Goal: Transaction & Acquisition: Purchase product/service

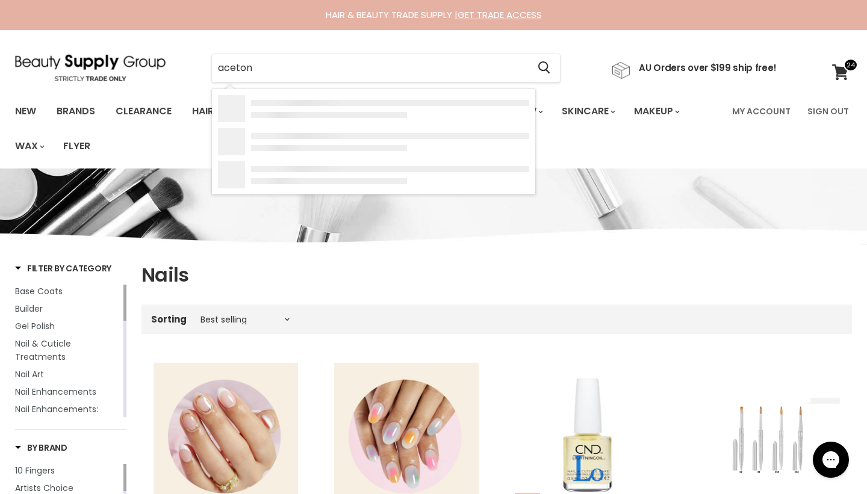
type input "acetone"
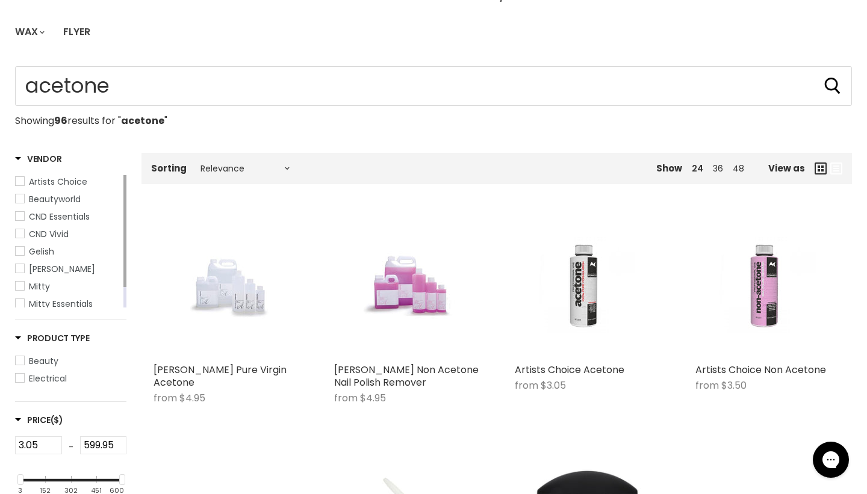
scroll to position [116, 0]
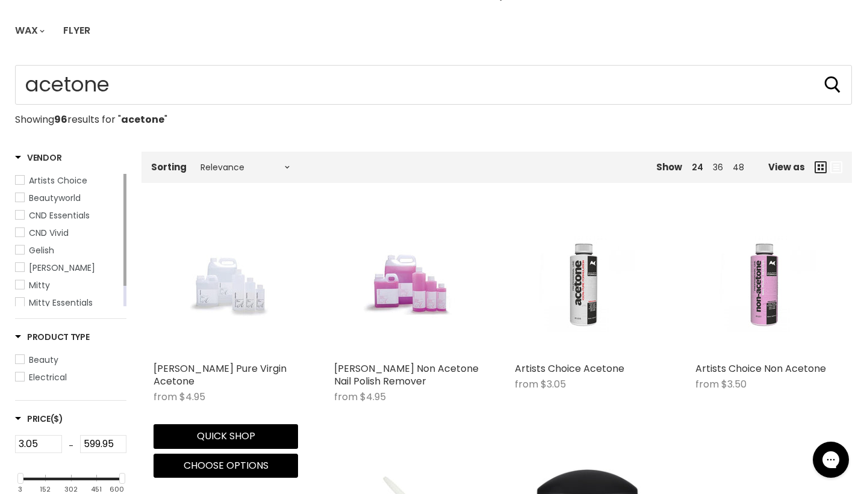
click at [245, 295] on img "Main content" at bounding box center [226, 284] width 96 height 144
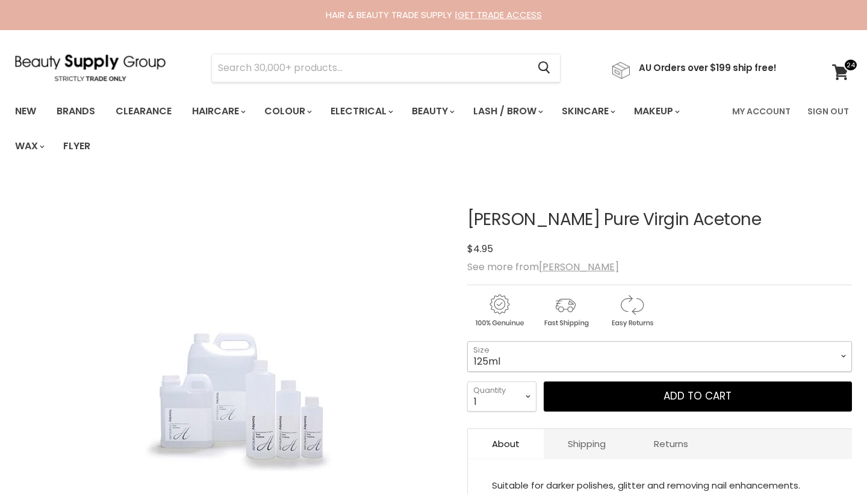
click at [507, 362] on select "125ml 250ml 500ml 1 Litre" at bounding box center [659, 356] width 385 height 30
select select "1 Litre"
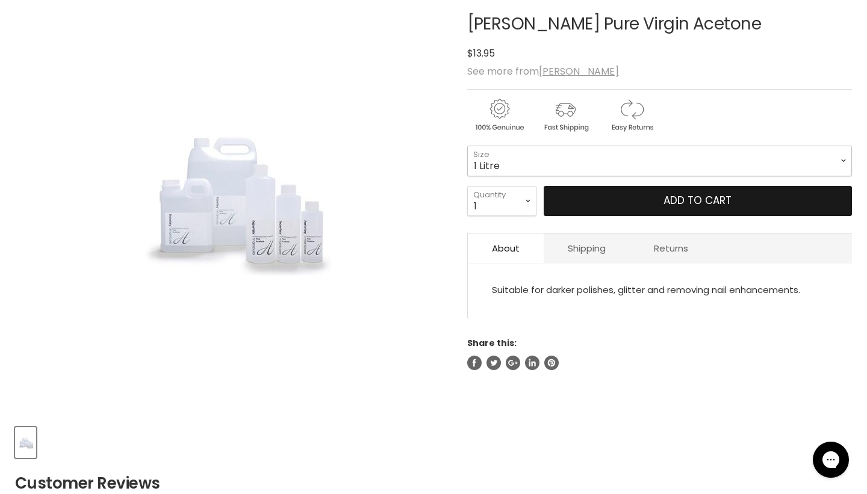
scroll to position [195, 0]
click at [683, 193] on button "Add to cart" at bounding box center [697, 202] width 308 height 30
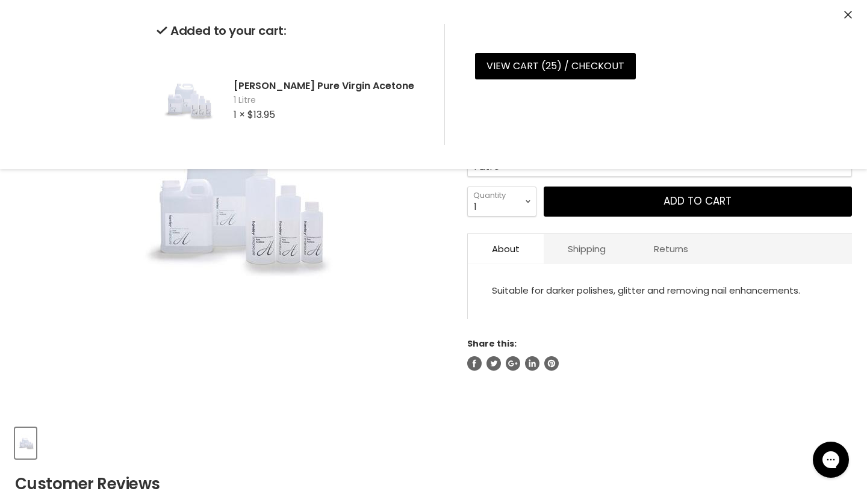
scroll to position [0, 0]
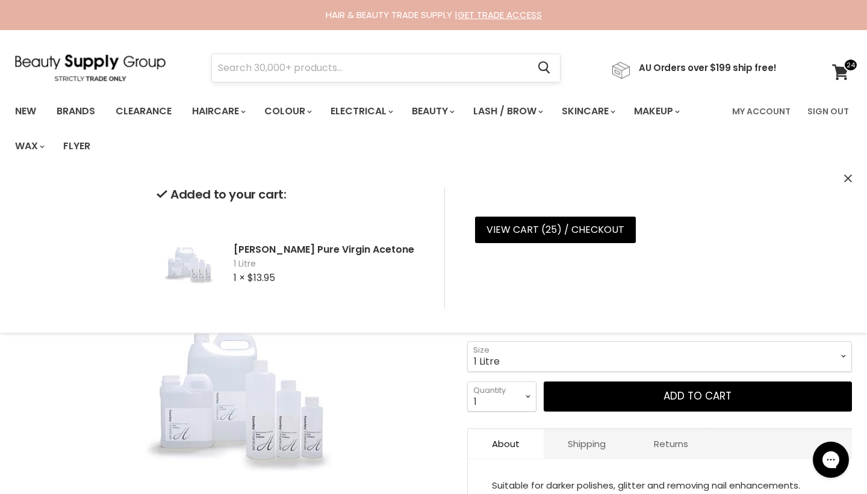
click at [351, 67] on input "Search" at bounding box center [370, 68] width 316 height 28
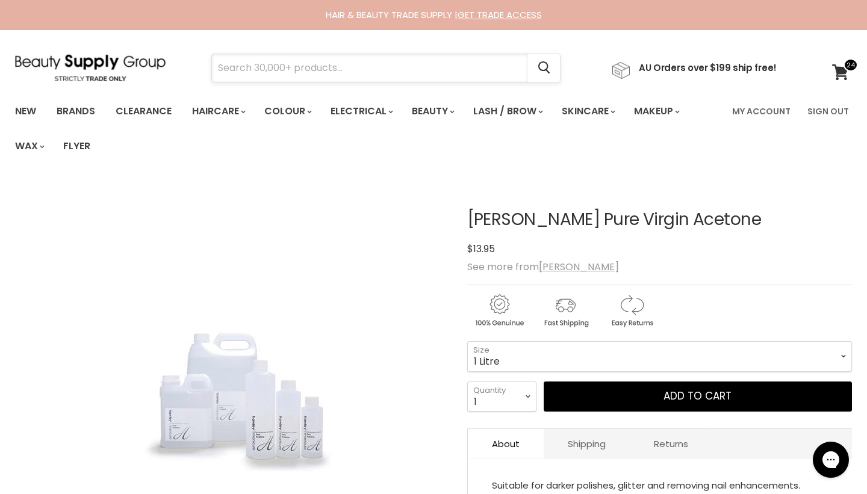
click at [366, 67] on input "Search" at bounding box center [370, 68] width 316 height 28
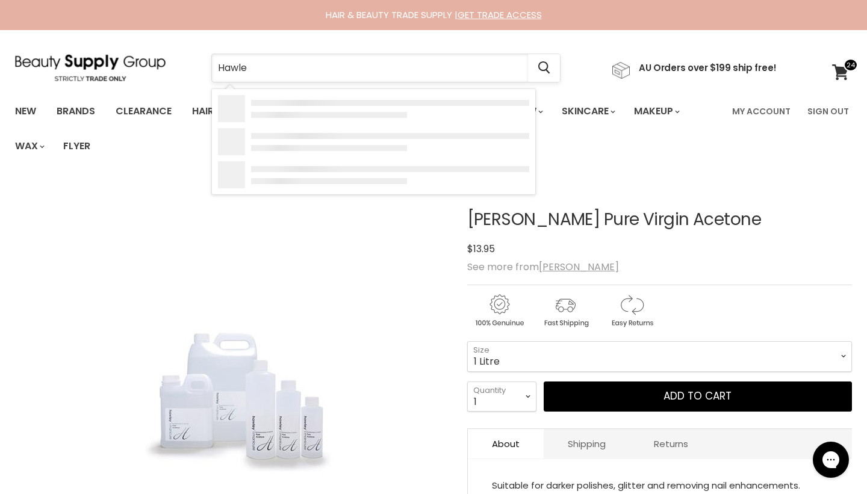
type input "[PERSON_NAME]"
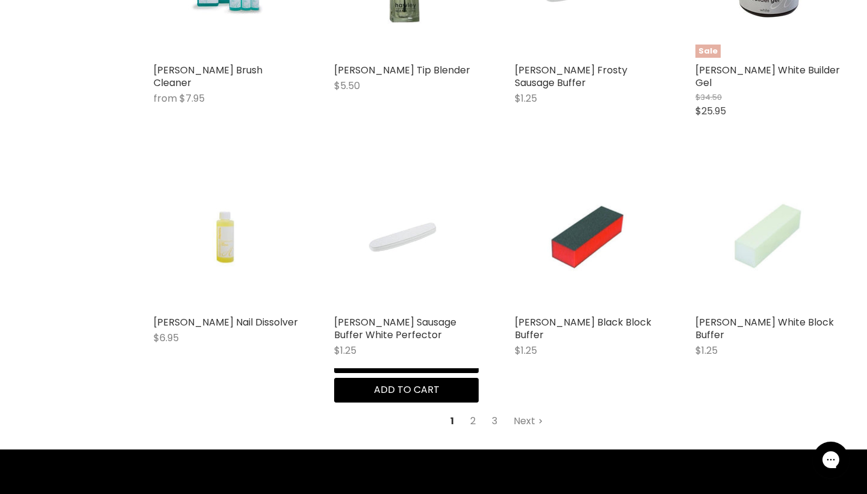
scroll to position [1401, 0]
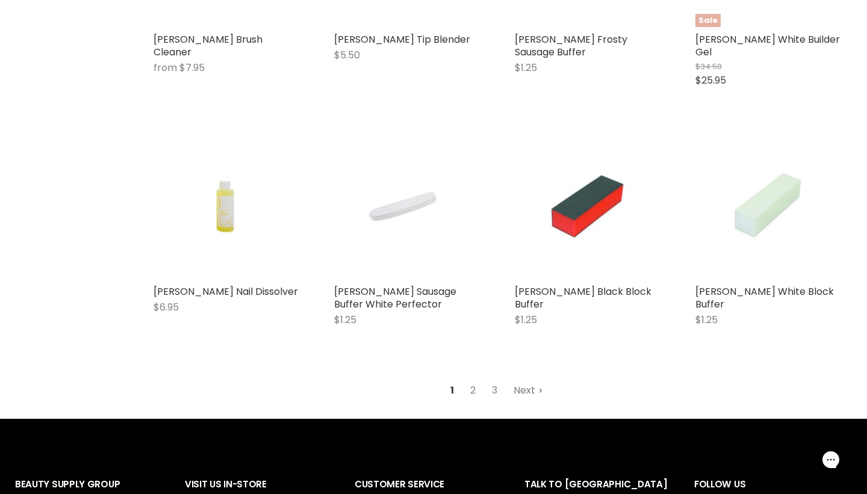
click at [530, 380] on link "Next" at bounding box center [528, 391] width 43 height 22
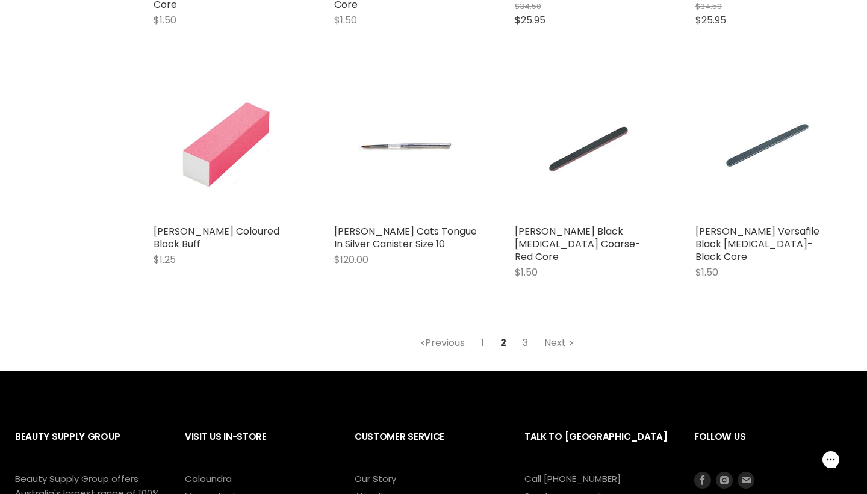
scroll to position [1506, 0]
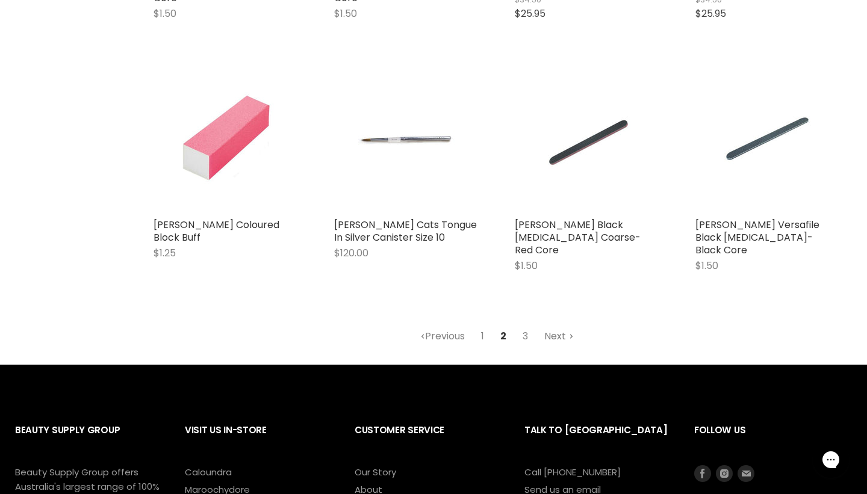
click at [552, 326] on link "Next" at bounding box center [558, 337] width 43 height 22
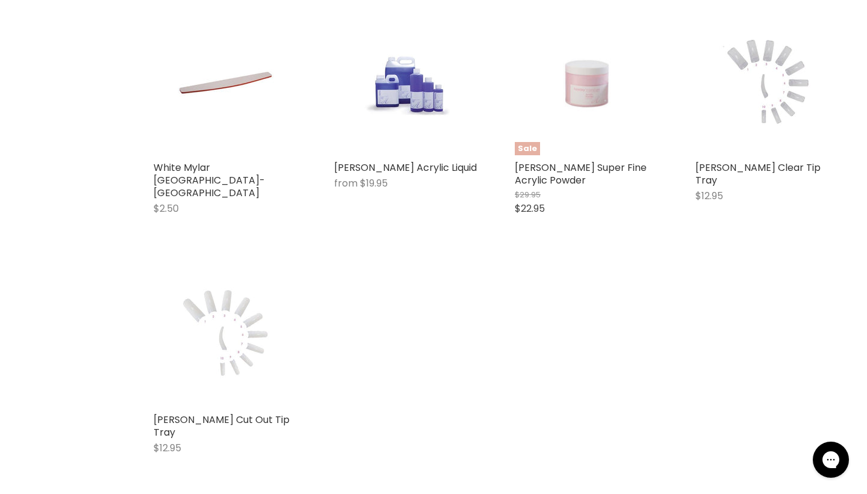
scroll to position [1625, 0]
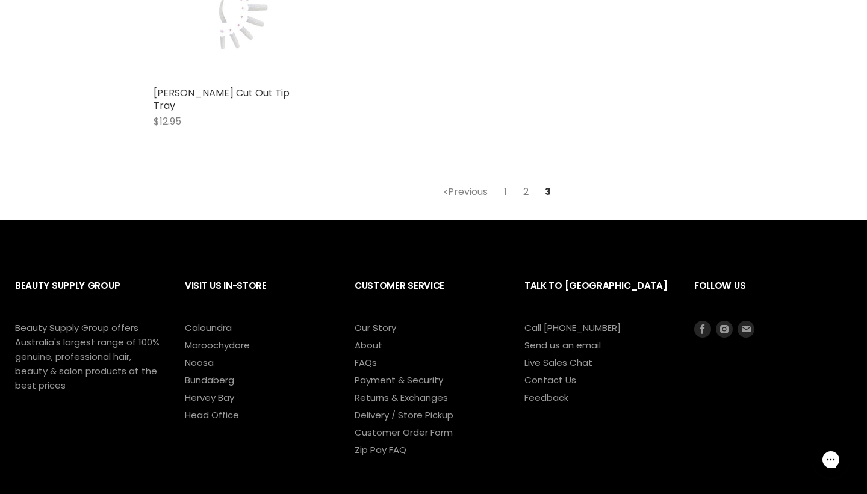
click at [527, 181] on link "2" at bounding box center [525, 192] width 19 height 22
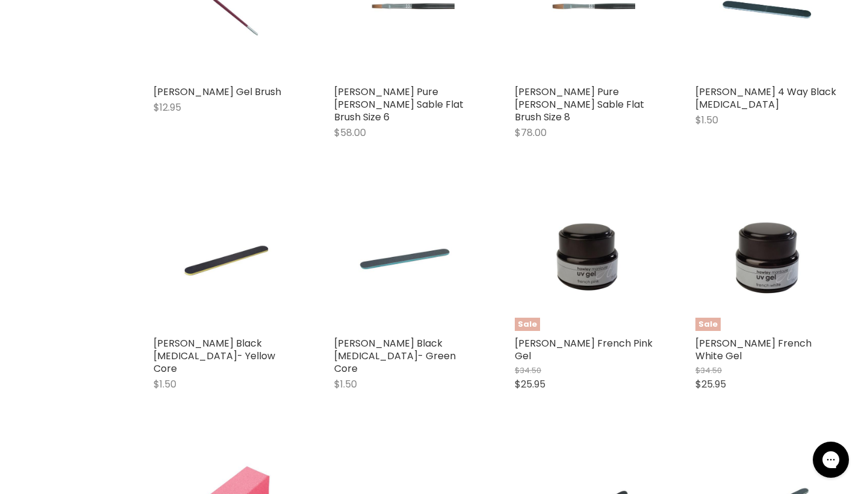
scroll to position [285, 0]
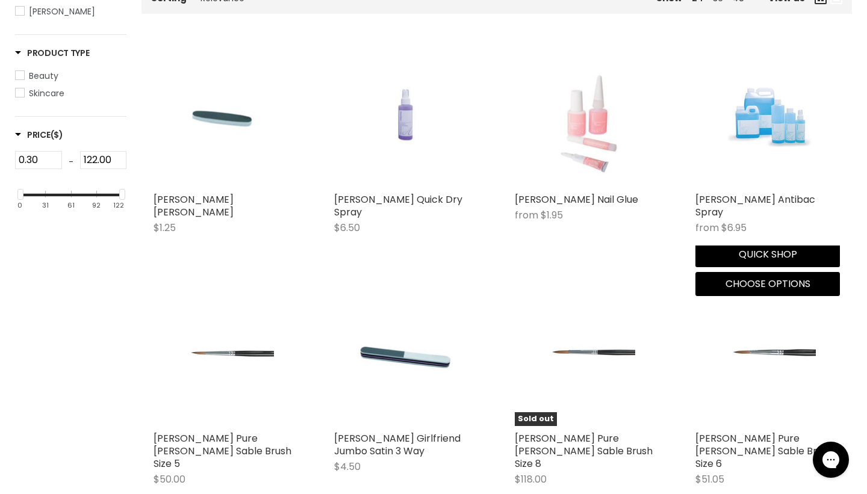
click at [753, 117] on img "Main content" at bounding box center [767, 115] width 96 height 144
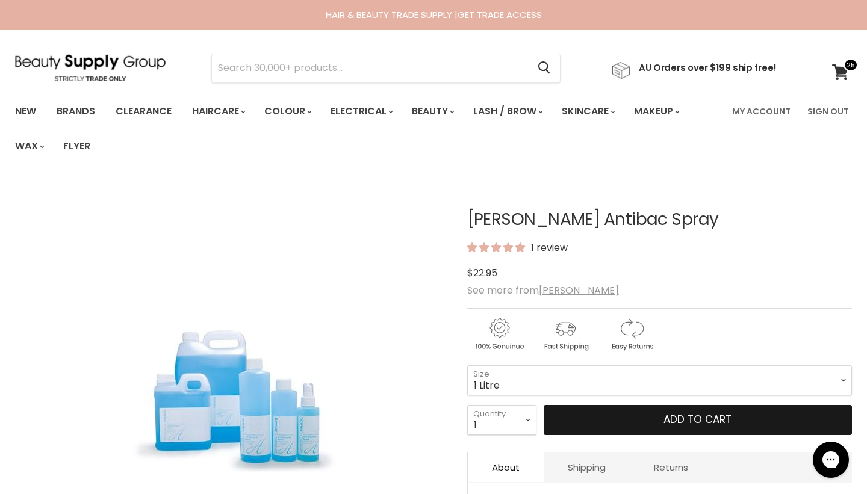
click at [572, 418] on button "Add to cart" at bounding box center [697, 420] width 308 height 30
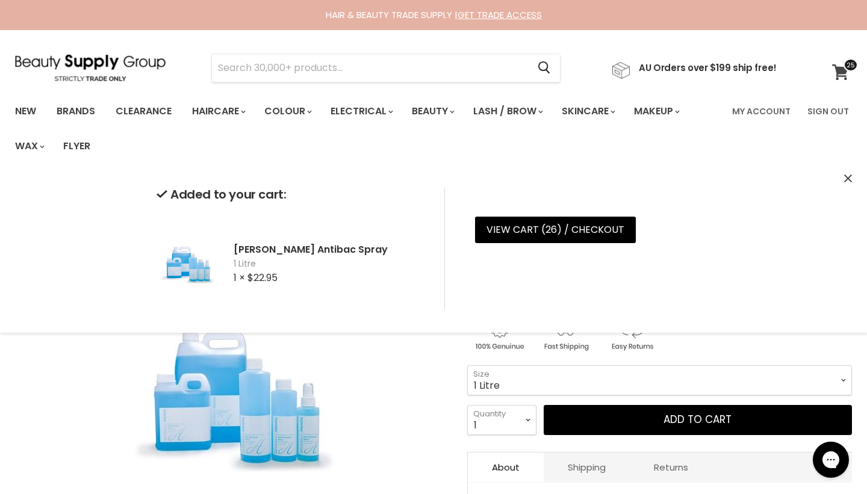
click at [840, 73] on icon at bounding box center [840, 72] width 16 height 16
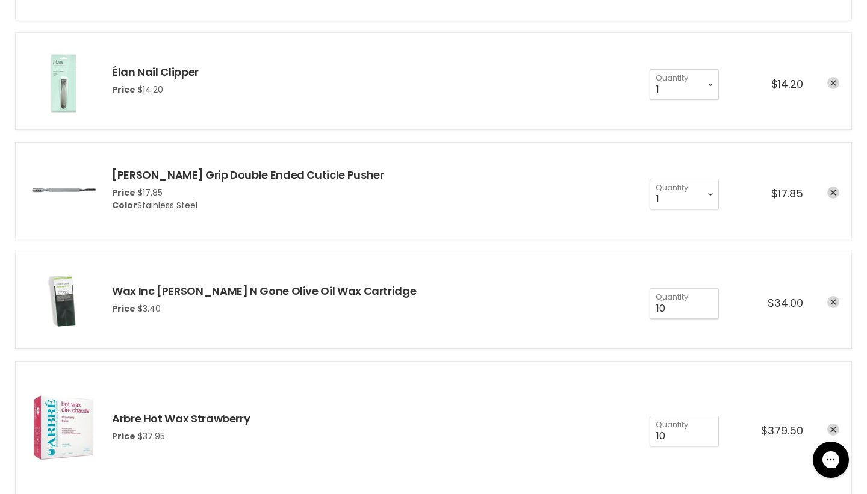
scroll to position [735, 0]
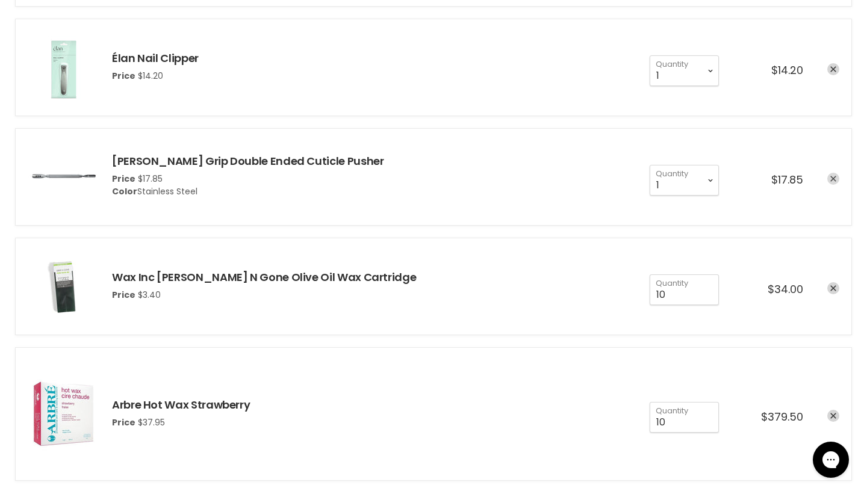
click at [835, 181] on icon "remove Caron Grip Double Ended Cuticle Pusher" at bounding box center [833, 179] width 6 height 6
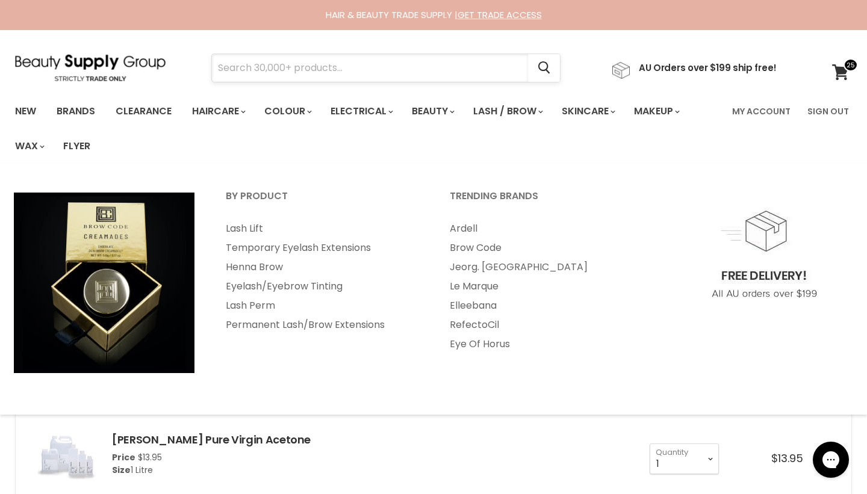
click at [483, 66] on input "Search" at bounding box center [370, 68] width 316 height 28
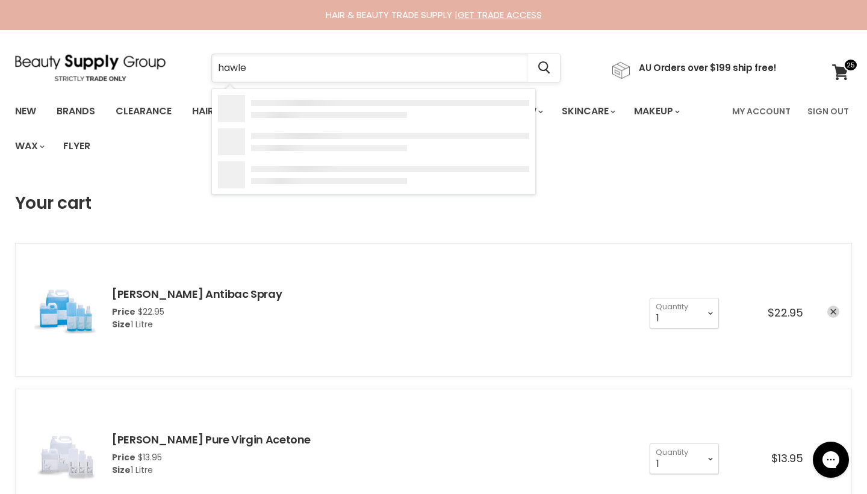
type input "[PERSON_NAME]"
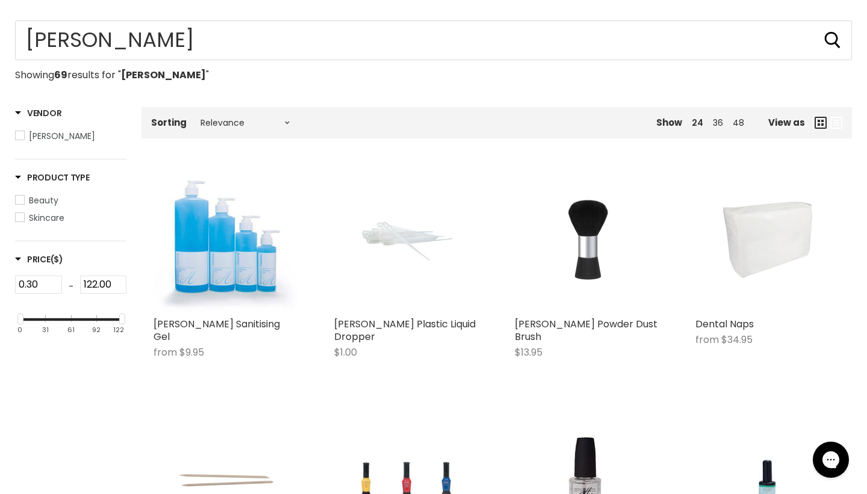
scroll to position [183, 0]
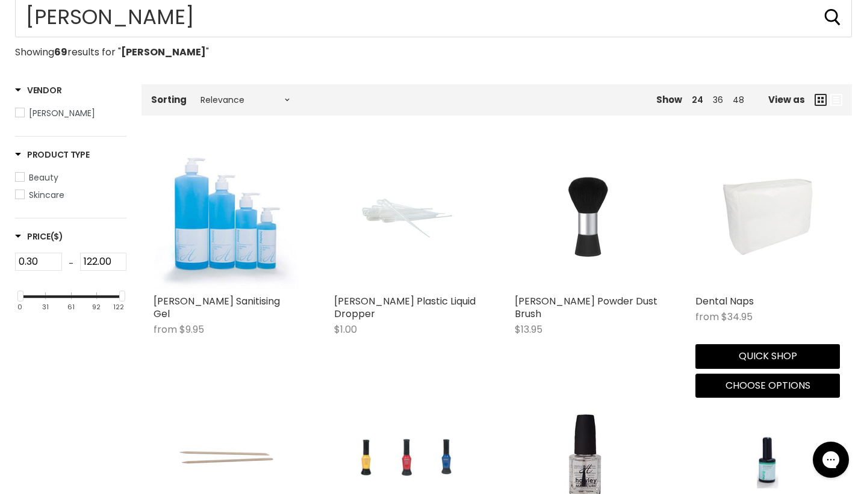
click at [776, 217] on img "Main content" at bounding box center [767, 216] width 96 height 144
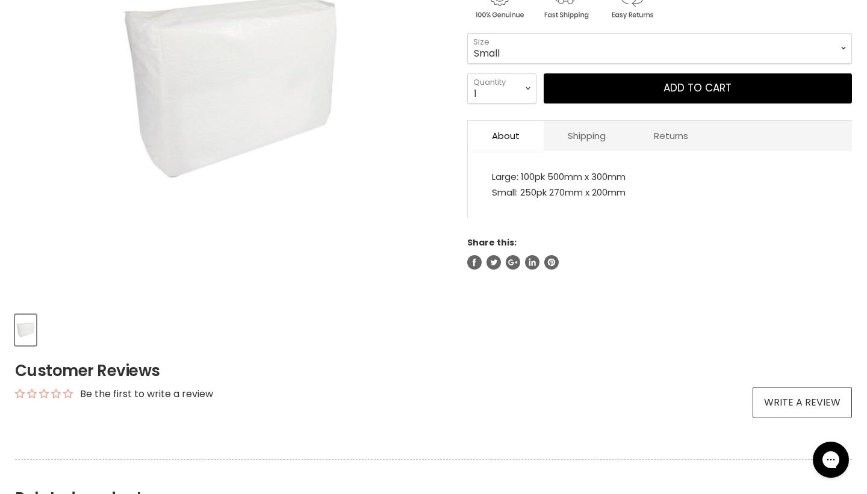
scroll to position [309, 0]
click at [524, 47] on select "Small Large" at bounding box center [659, 47] width 385 height 30
select select "Large"
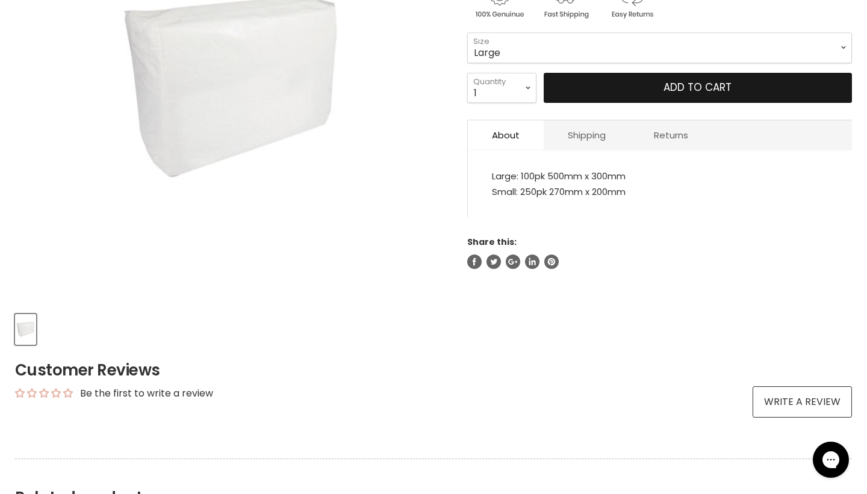
click at [650, 76] on button "Add to cart" at bounding box center [697, 88] width 308 height 30
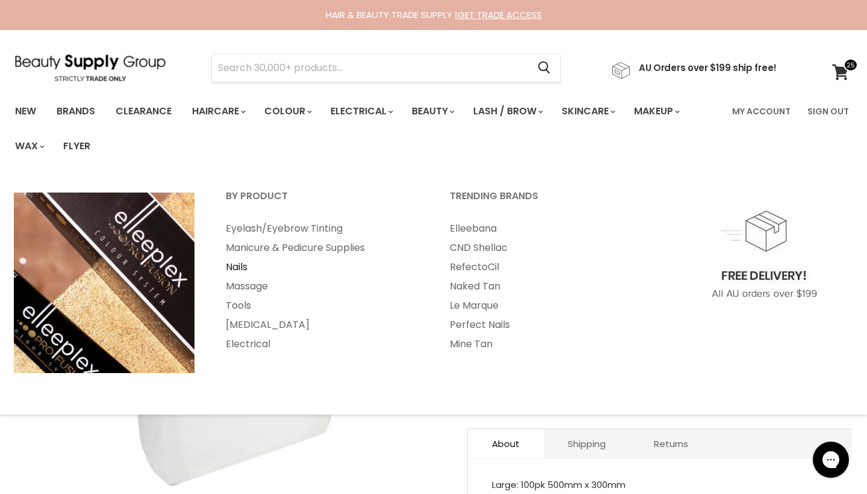
click at [238, 268] on link "Nails" at bounding box center [321, 267] width 221 height 19
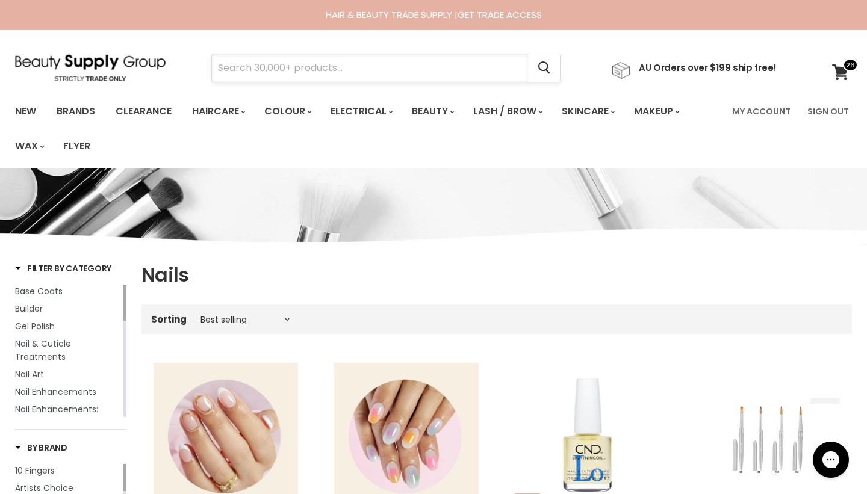
click at [311, 69] on input "Search" at bounding box center [370, 68] width 316 height 28
type input "nail file"
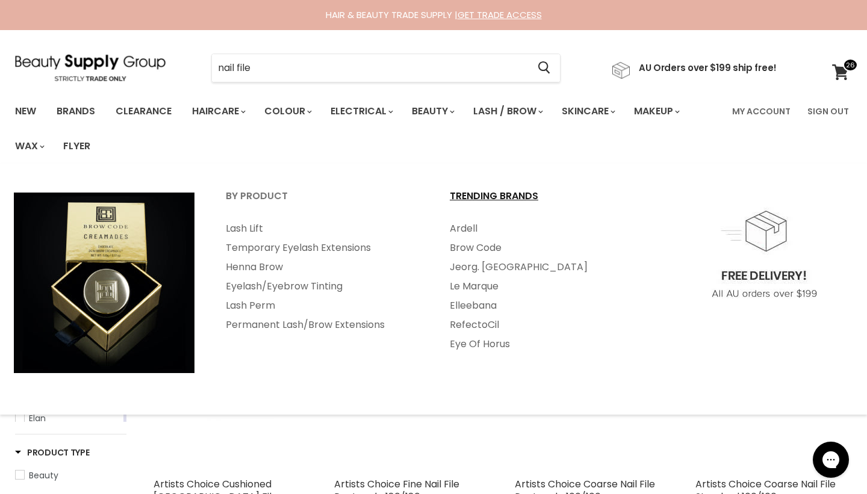
scroll to position [229, 0]
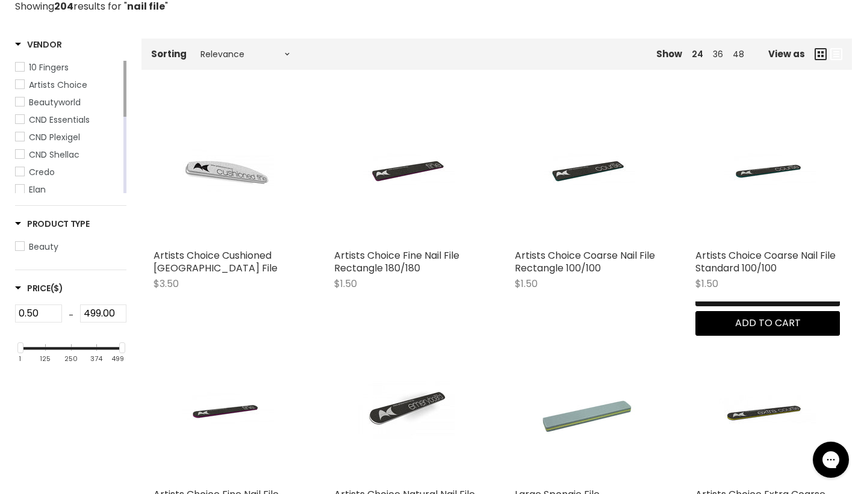
click at [711, 306] on button "Quick shop" at bounding box center [767, 294] width 144 height 24
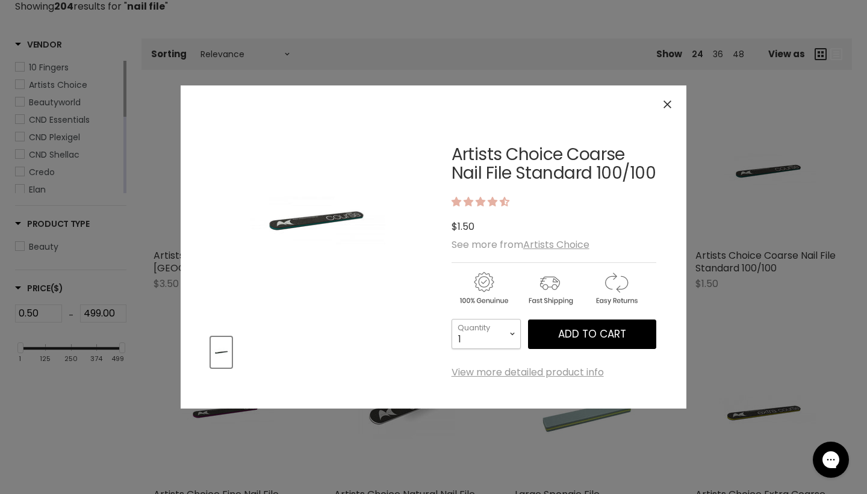
click at [507, 333] on select "1 2 3 4 5 6 7 8 9 10+" at bounding box center [485, 334] width 69 height 30
click at [668, 104] on icon "Close" at bounding box center [667, 104] width 8 height 8
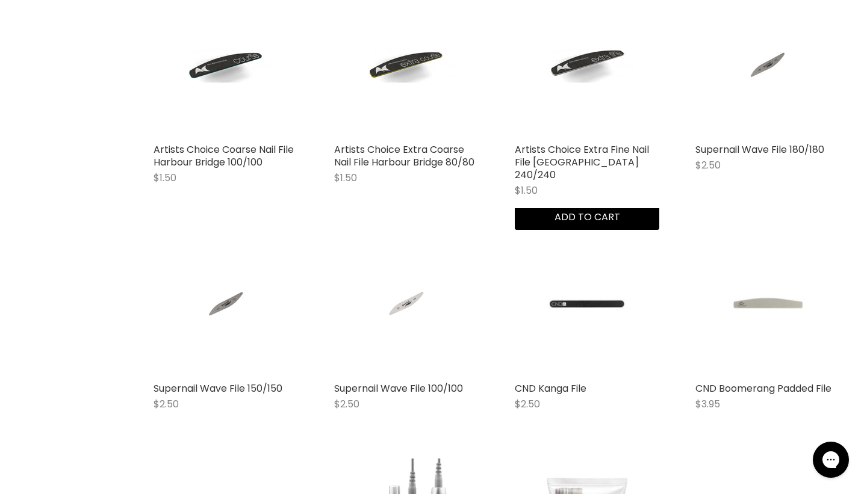
scroll to position [1050, 0]
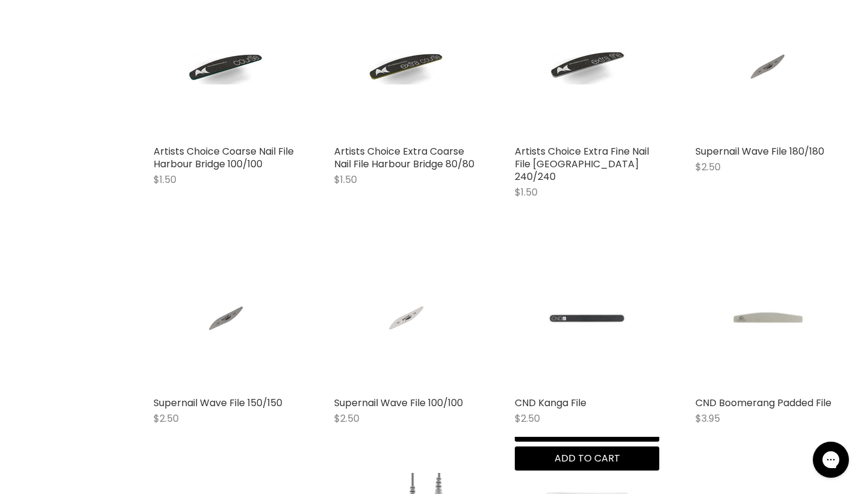
click at [599, 322] on img "Main content" at bounding box center [587, 318] width 96 height 144
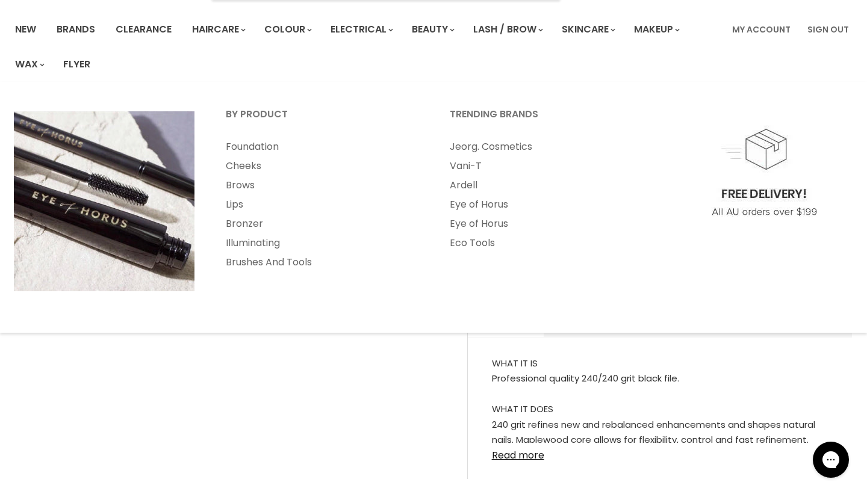
scroll to position [90, 0]
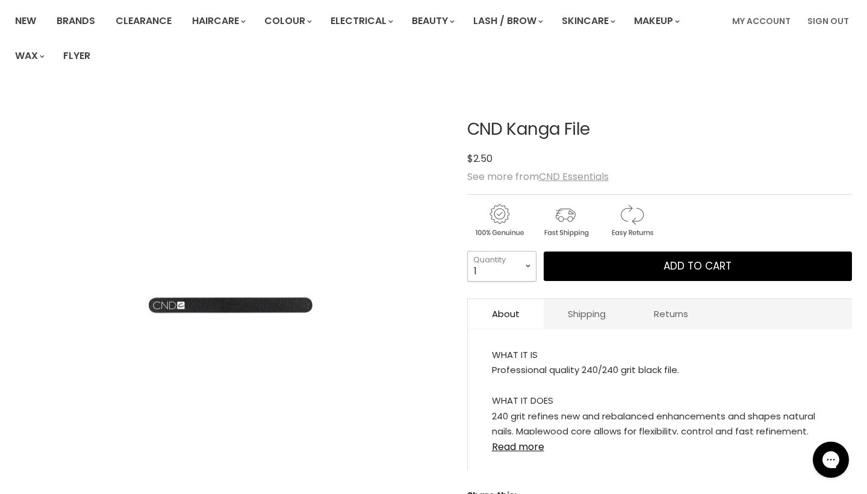
click at [515, 270] on select "1 2 3 4 5 6 7 8 9 10+" at bounding box center [501, 266] width 69 height 30
select select "5"
type input "5"
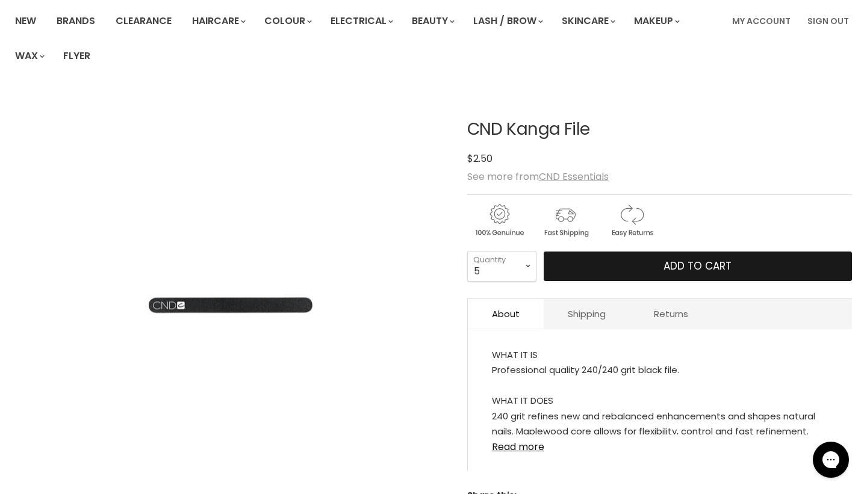
click at [703, 263] on span "Add to cart" at bounding box center [697, 266] width 68 height 14
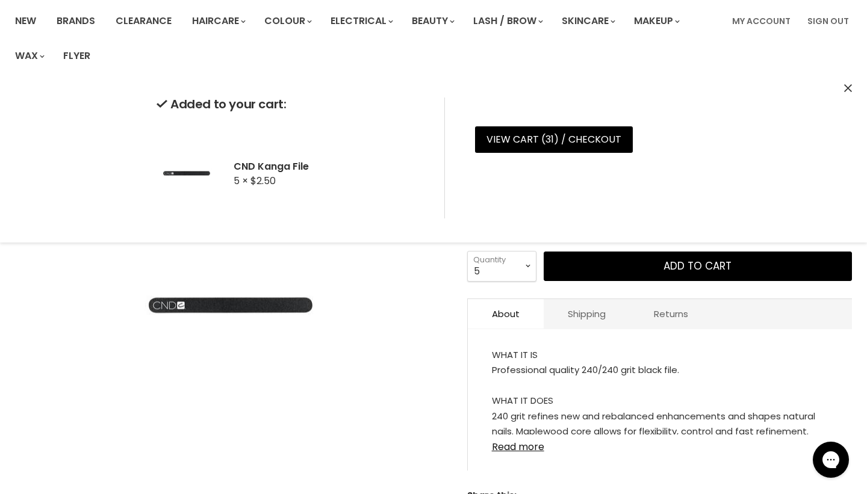
click at [277, 381] on img "CND Kanga File image. Click or Scroll to Zoom." at bounding box center [230, 305] width 211 height 317
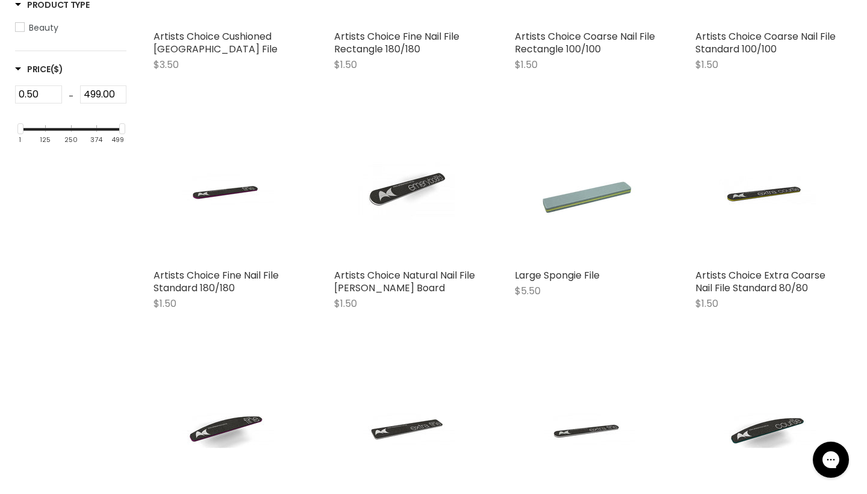
scroll to position [448, 0]
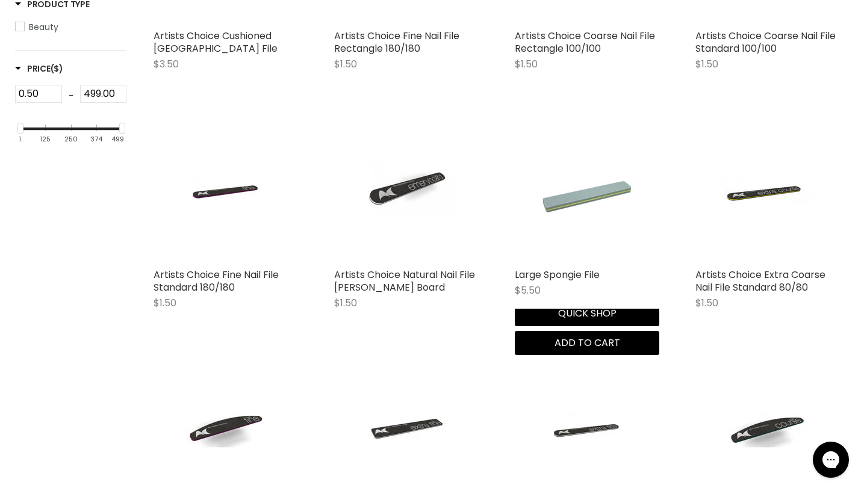
click at [569, 198] on img "Main content" at bounding box center [587, 190] width 96 height 144
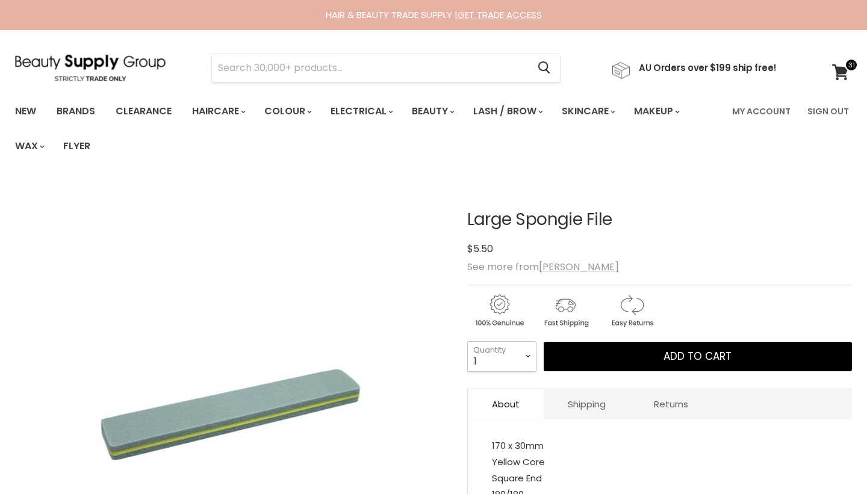
click at [522, 354] on select "1 2 3 4 5 6 7 8 9 10+" at bounding box center [501, 356] width 69 height 30
select select "5"
type input "5"
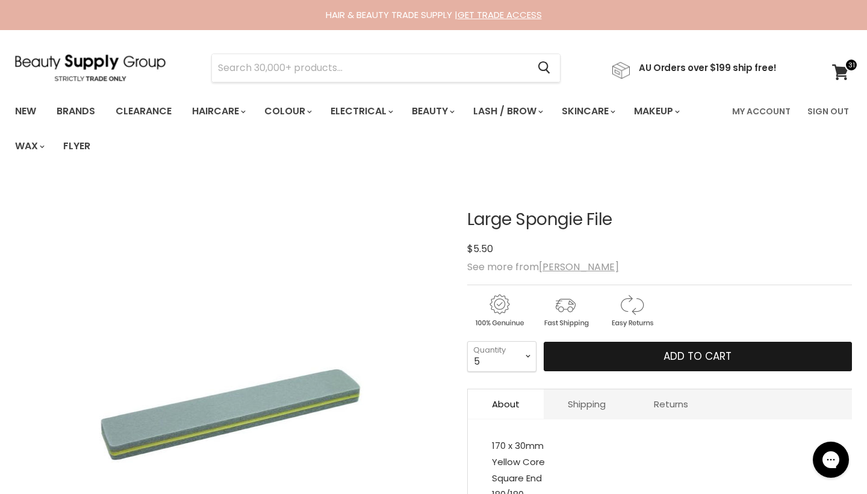
click at [670, 357] on span "Add to cart" at bounding box center [697, 356] width 68 height 14
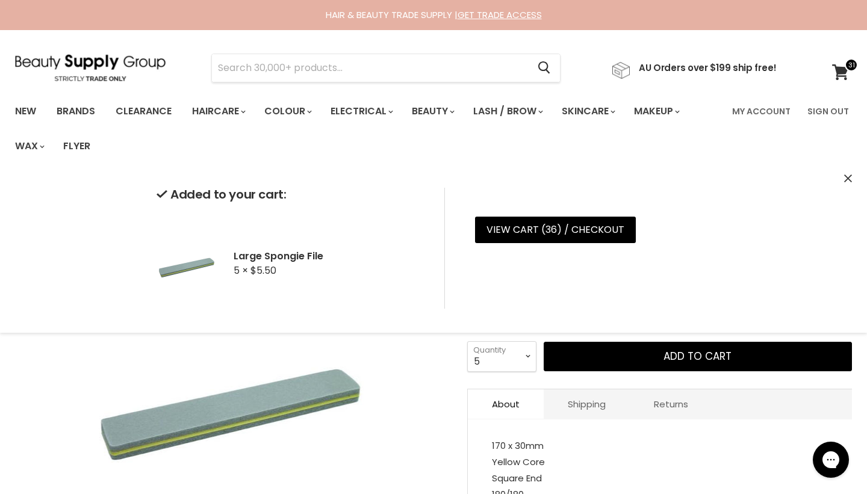
click at [396, 368] on div "Click or scroll to zoom Tap or pinch to zoom" at bounding box center [230, 396] width 431 height 431
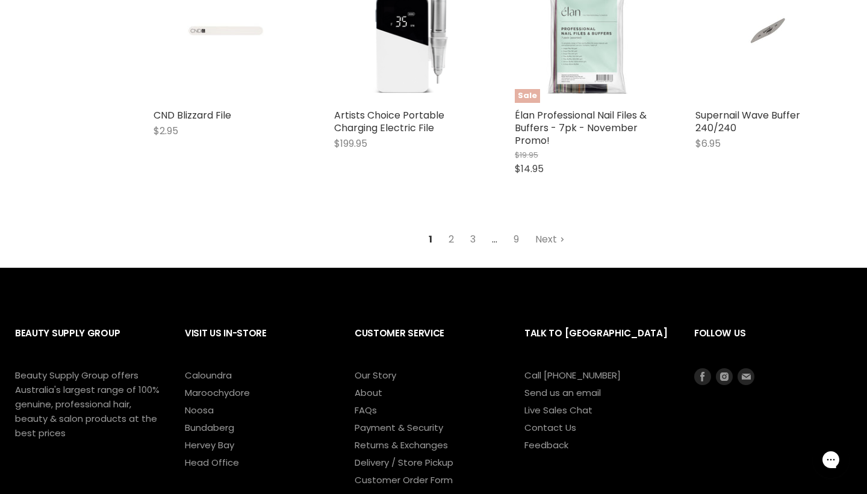
scroll to position [1569, 0]
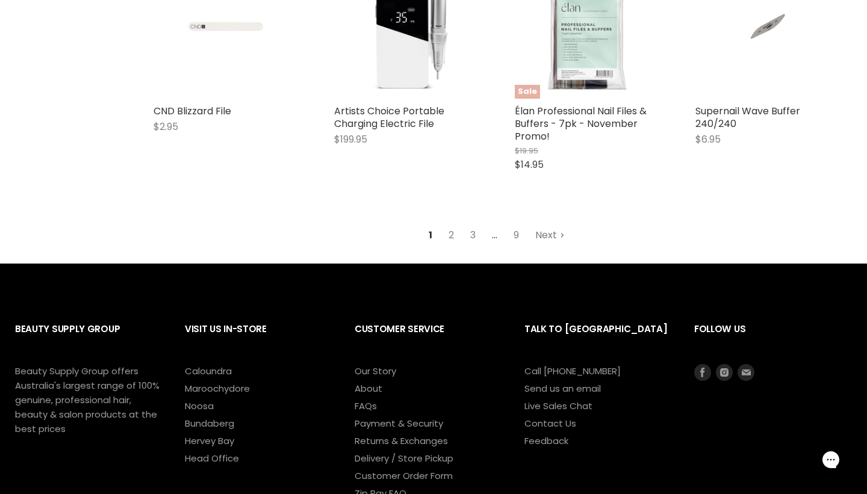
click at [540, 224] on link "Next" at bounding box center [549, 235] width 43 height 22
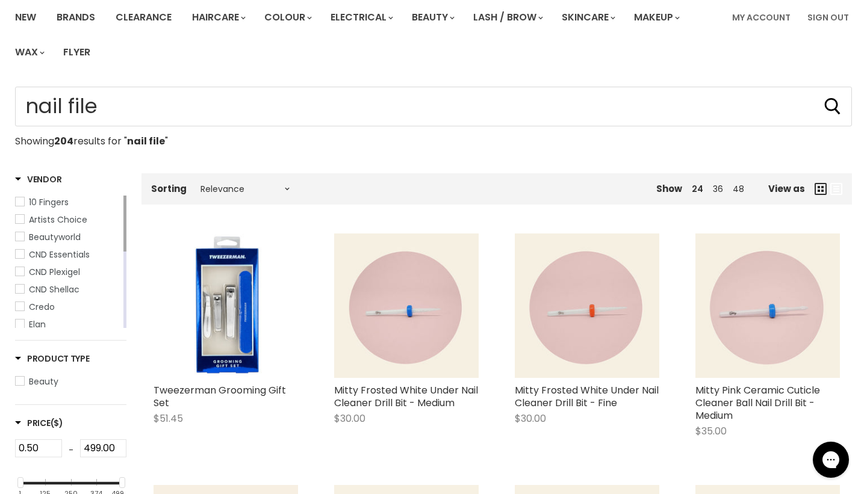
scroll to position [114, 0]
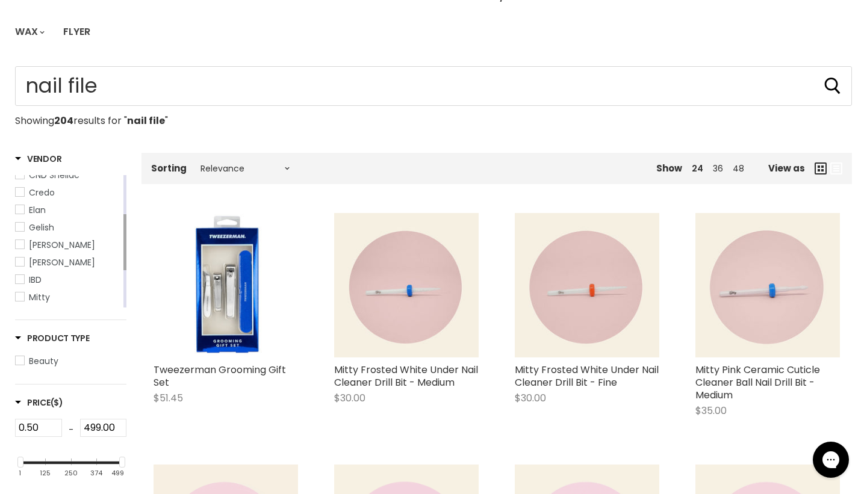
click at [23, 262] on span "Hawley" at bounding box center [20, 262] width 8 height 8
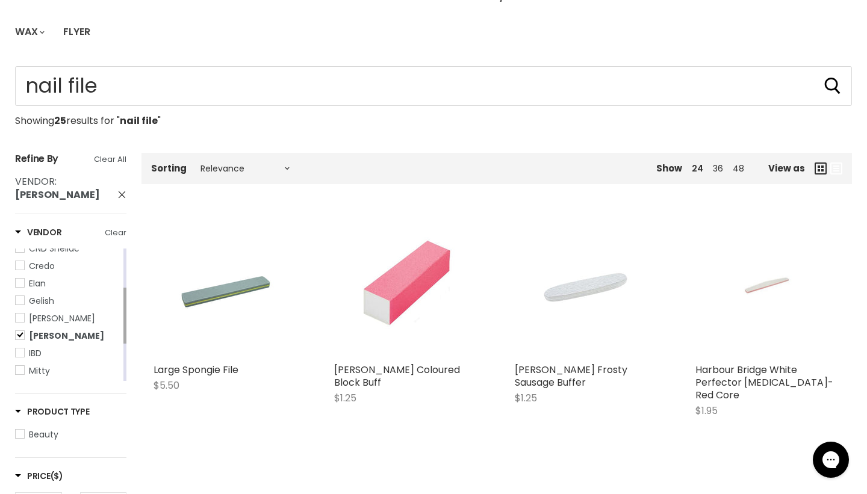
scroll to position [333, 0]
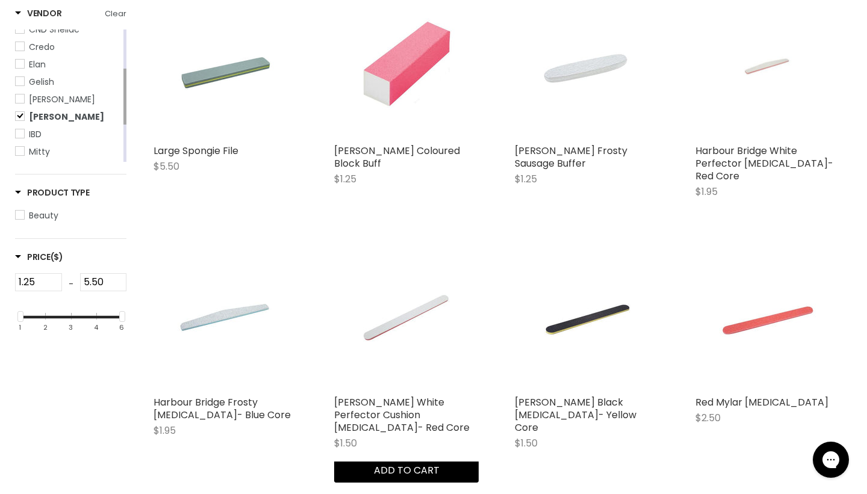
click at [380, 450] on button "Quick shop" at bounding box center [406, 441] width 144 height 24
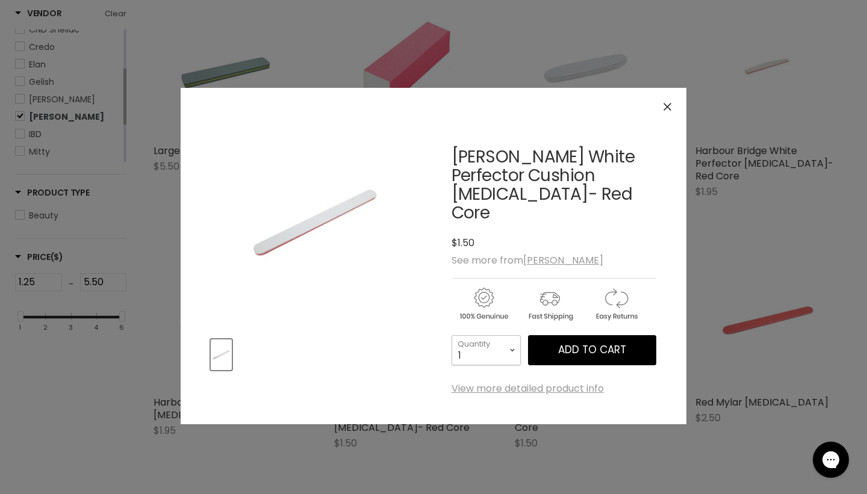
click at [499, 335] on select "1 2 3 4 5 6 7 8 9 10+" at bounding box center [485, 350] width 69 height 30
select select "6"
type input "6"
click at [606, 342] on span "Add to cart" at bounding box center [592, 349] width 68 height 14
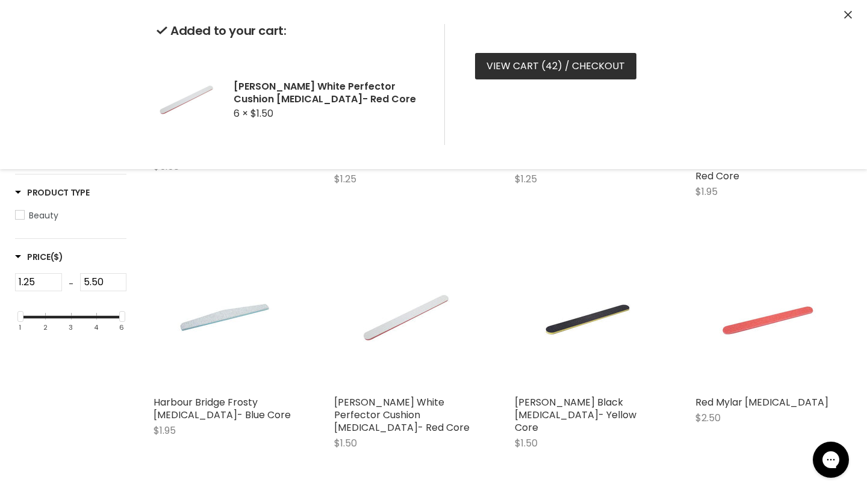
click at [556, 62] on link "View cart ( 42 ) / Checkout" at bounding box center [555, 66] width 161 height 26
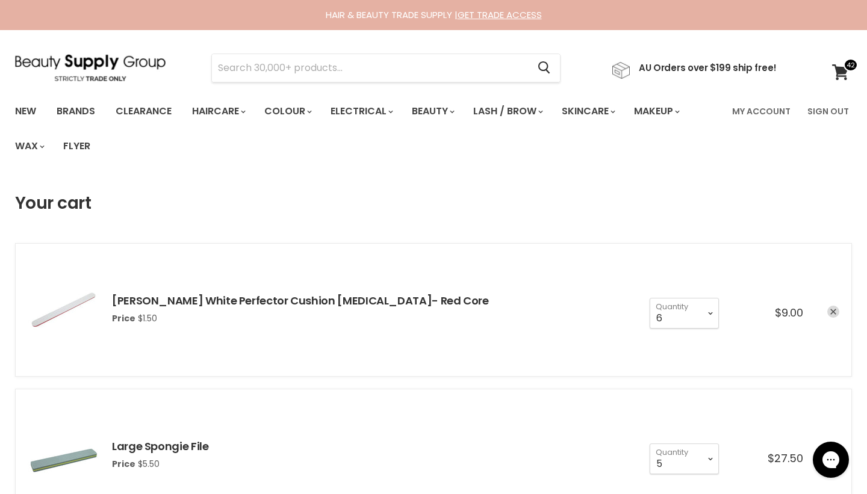
click at [830, 308] on link "remove Hawley White Perfector Cushion Grinder- Red Core" at bounding box center [833, 312] width 12 height 12
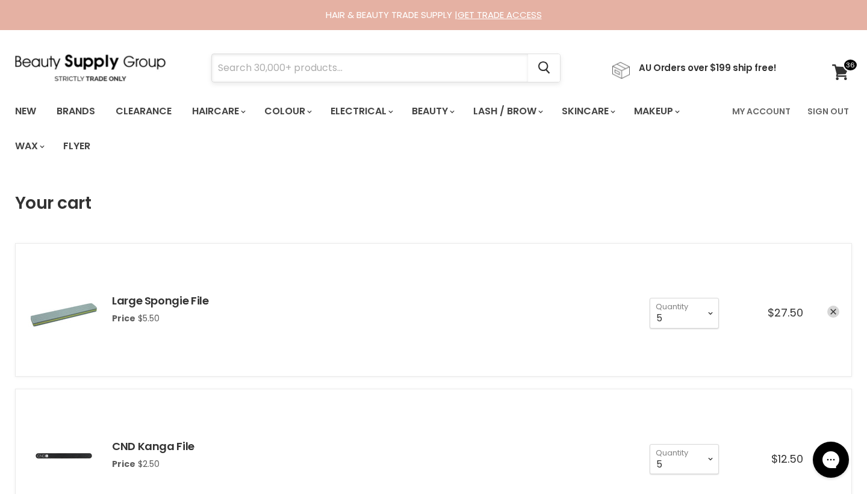
click at [463, 72] on input "Search" at bounding box center [370, 68] width 316 height 28
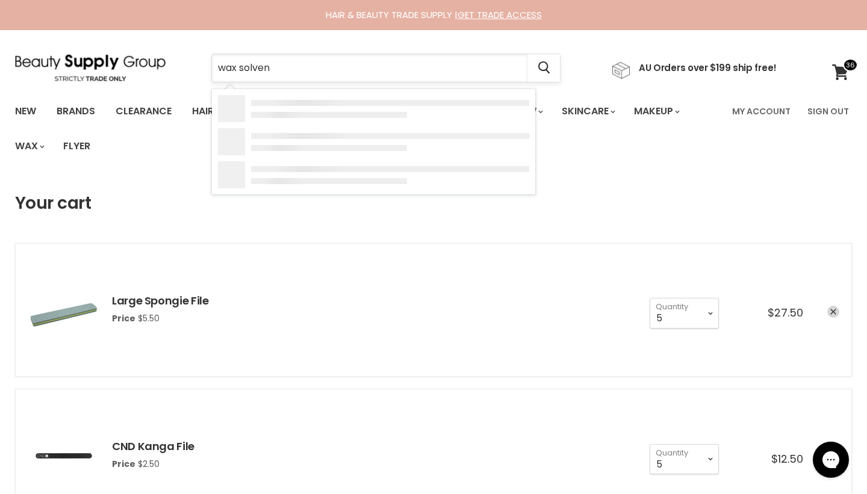
type input "wax solvent"
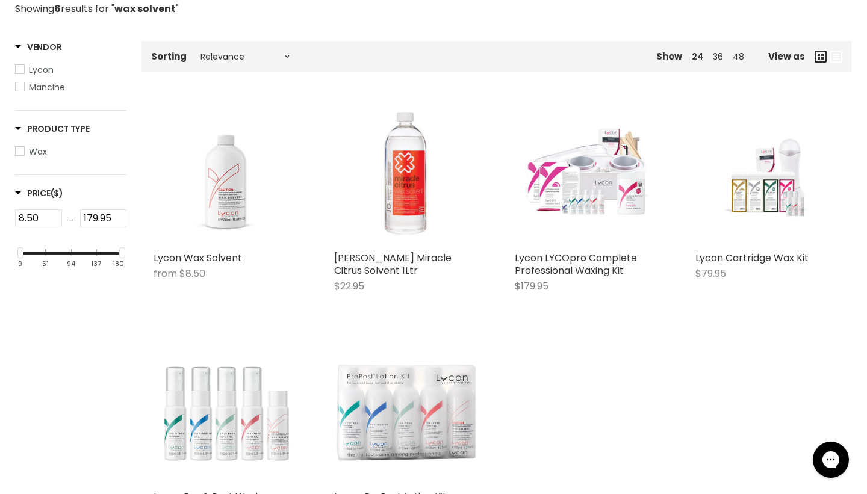
scroll to position [227, 0]
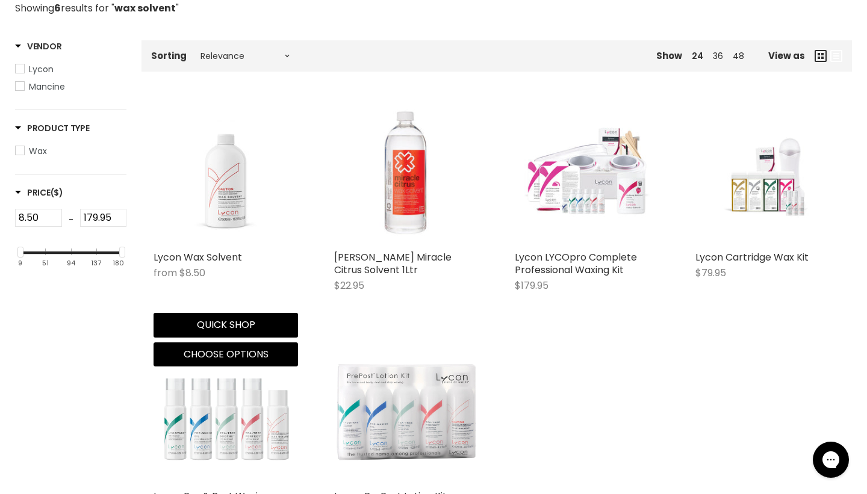
click at [234, 182] on img "Main content" at bounding box center [225, 172] width 144 height 144
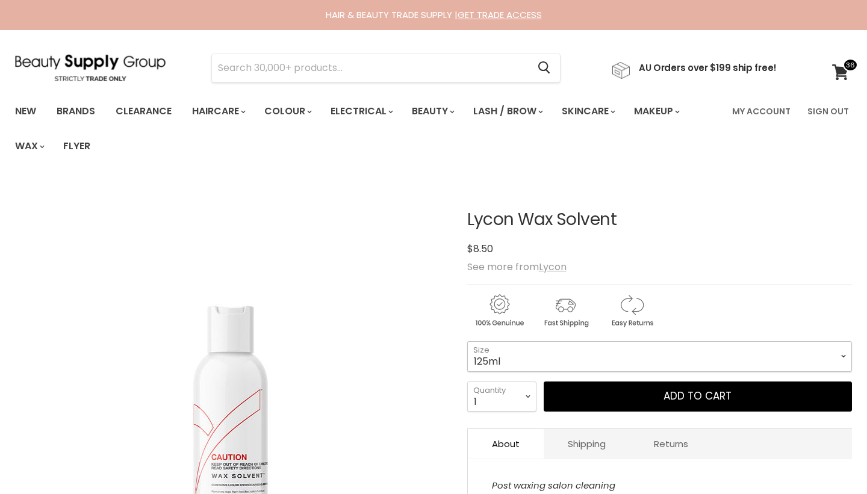
click at [593, 362] on select "125ml 500ml 1 Litre" at bounding box center [659, 356] width 385 height 30
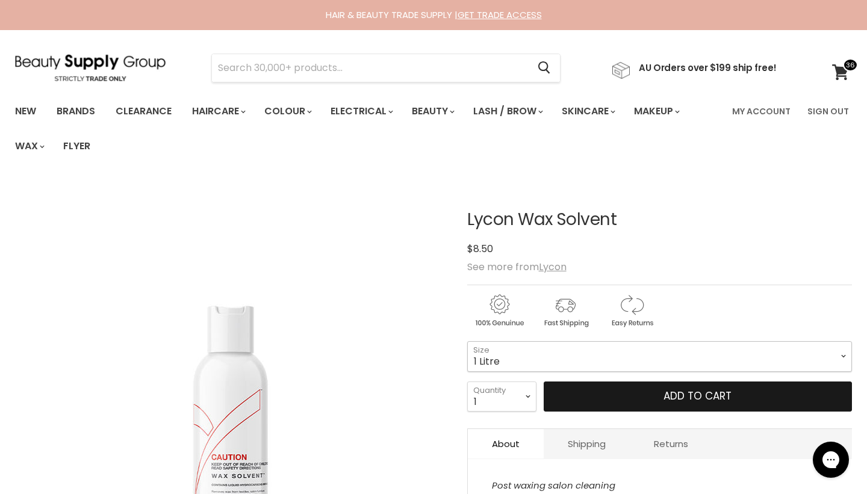
select select "1 Litre"
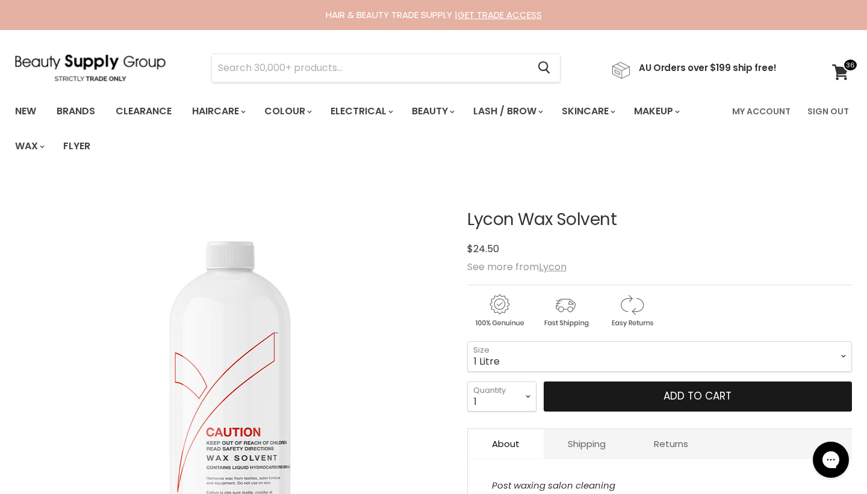
click at [646, 399] on button "Add to cart" at bounding box center [697, 397] width 308 height 30
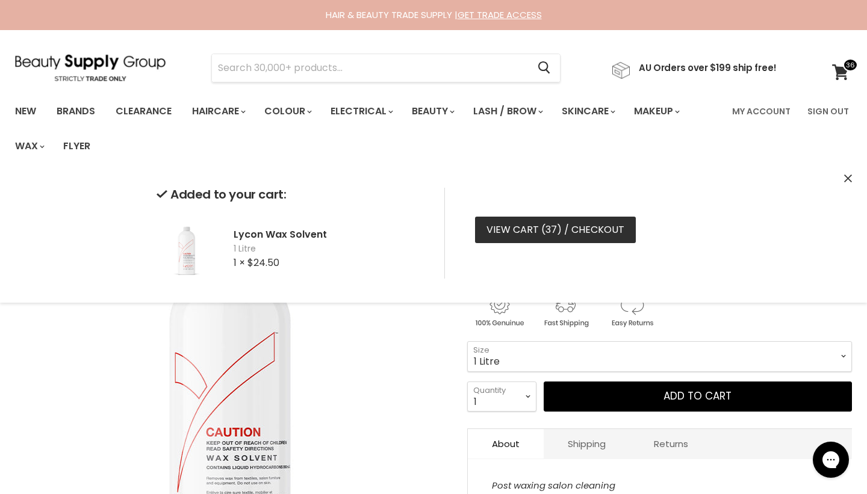
click at [574, 227] on link "View cart ( 37 ) / Checkout" at bounding box center [555, 230] width 161 height 26
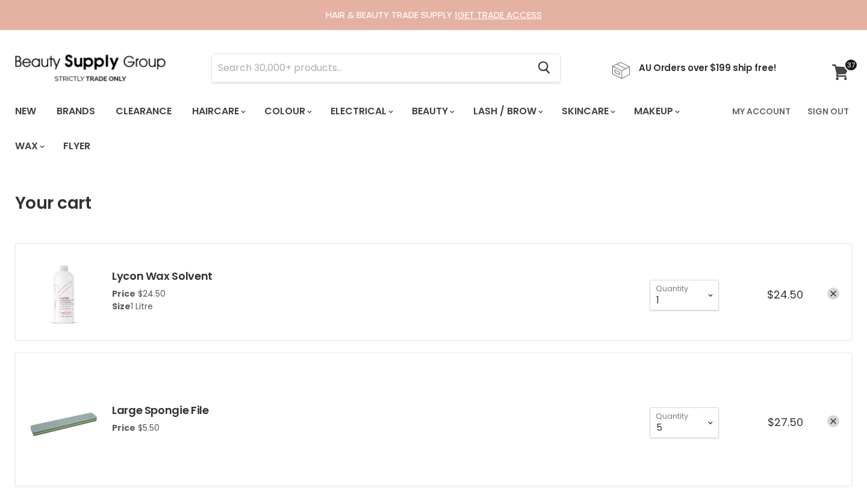
click at [845, 71] on icon at bounding box center [840, 72] width 16 height 16
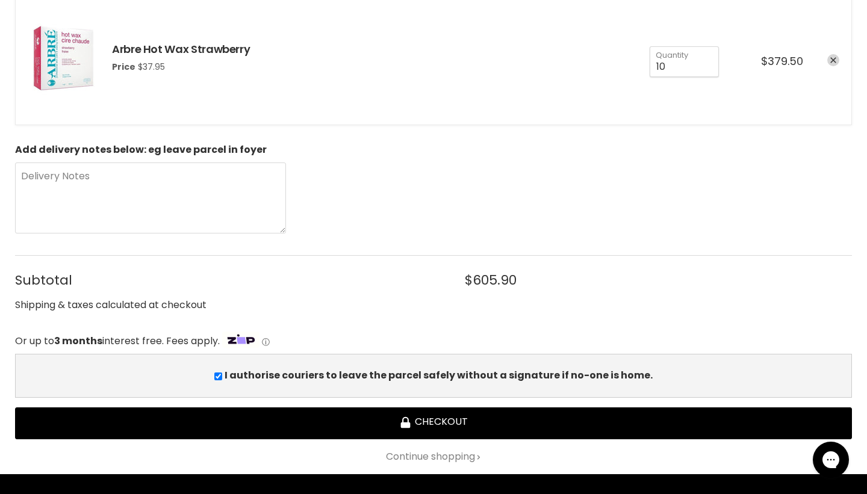
scroll to position [1573, 0]
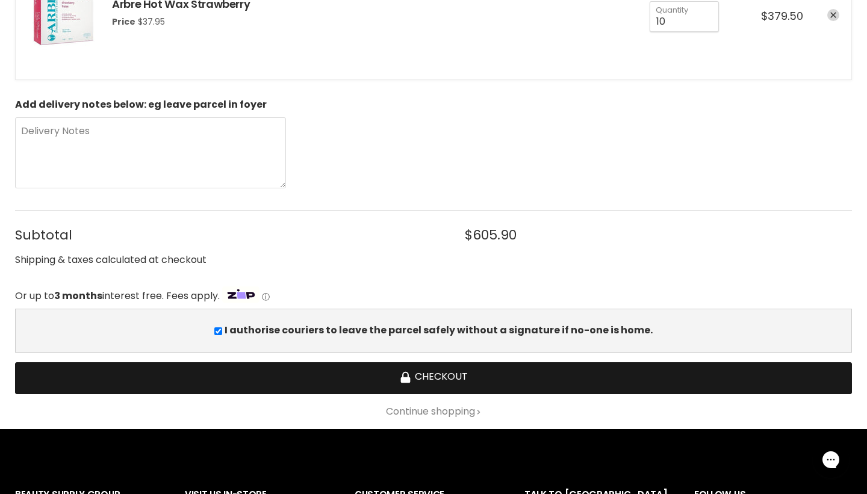
click at [456, 373] on button "Checkout" at bounding box center [433, 378] width 836 height 32
